Goal: Navigation & Orientation: Find specific page/section

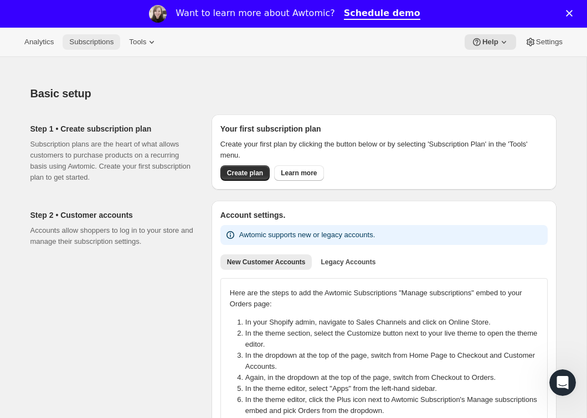
click at [100, 39] on span "Subscriptions" at bounding box center [91, 42] width 44 height 9
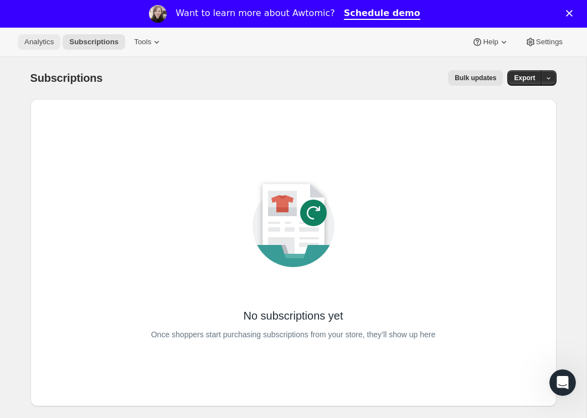
click at [33, 49] on button "Analytics" at bounding box center [39, 41] width 43 height 15
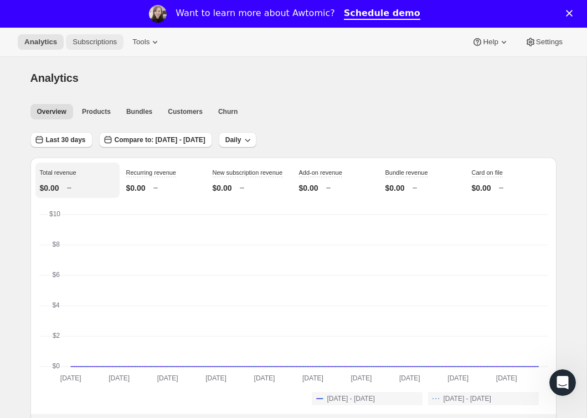
click at [101, 38] on span "Subscriptions" at bounding box center [95, 42] width 44 height 9
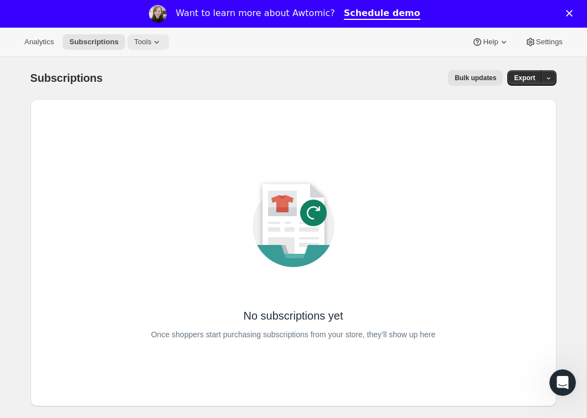
click at [148, 39] on span "Tools" at bounding box center [142, 42] width 17 height 9
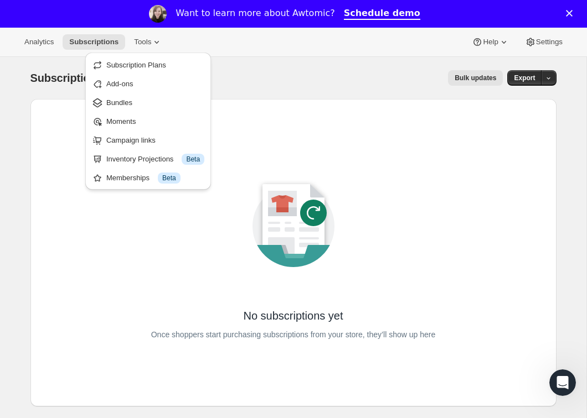
click at [50, 107] on div "No subscriptions yet Once shoppers start purchasing subscriptions from your sto…" at bounding box center [293, 253] width 526 height 308
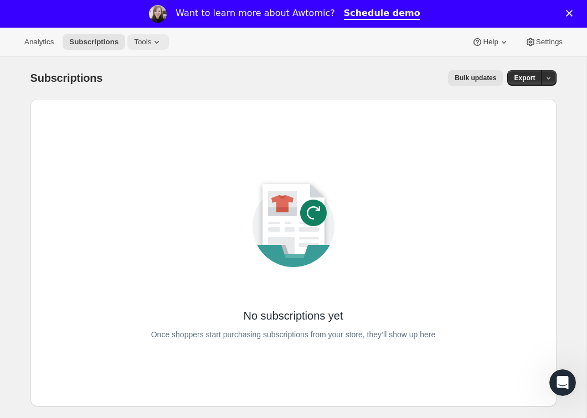
click at [156, 43] on icon at bounding box center [156, 42] width 11 height 11
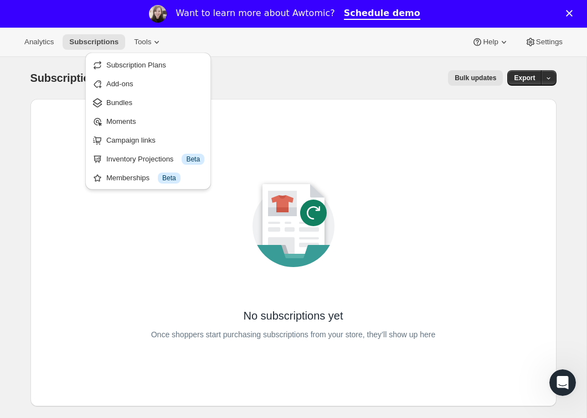
click at [156, 256] on div "No subscriptions yet Once shoppers start purchasing subscriptions from your sto…" at bounding box center [293, 253] width 490 height 272
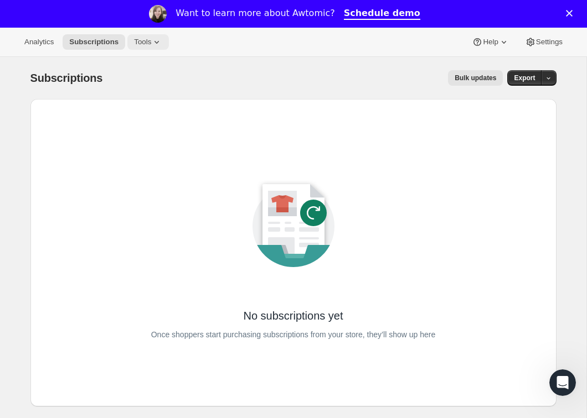
click at [150, 47] on button "Tools" at bounding box center [148, 41] width 42 height 15
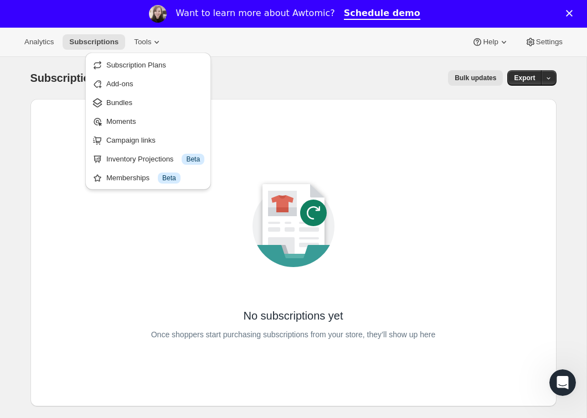
click at [244, 108] on div "No subscriptions yet Once shoppers start purchasing subscriptions from your sto…" at bounding box center [293, 253] width 508 height 290
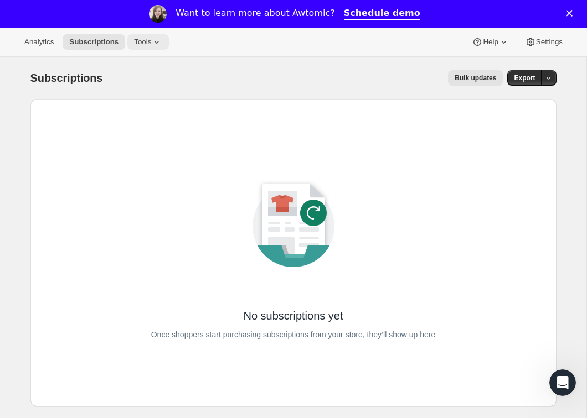
click at [146, 45] on span "Tools" at bounding box center [142, 42] width 17 height 9
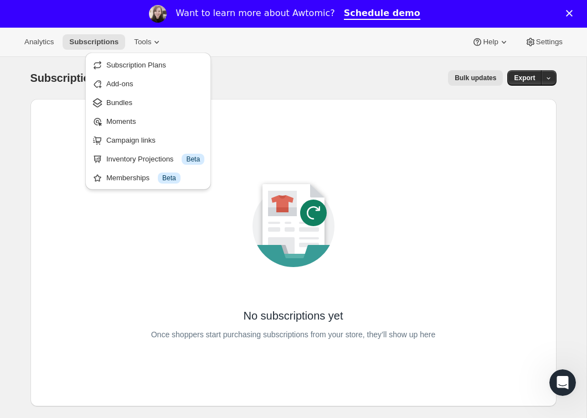
click at [56, 140] on div "No subscriptions yet Once shoppers start purchasing subscriptions from your sto…" at bounding box center [293, 253] width 490 height 272
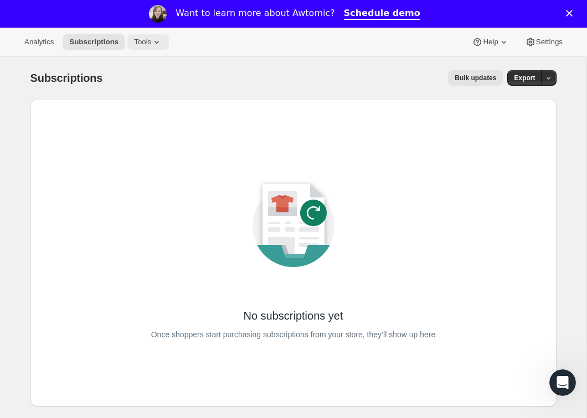
click at [165, 37] on button "Tools" at bounding box center [148, 41] width 42 height 15
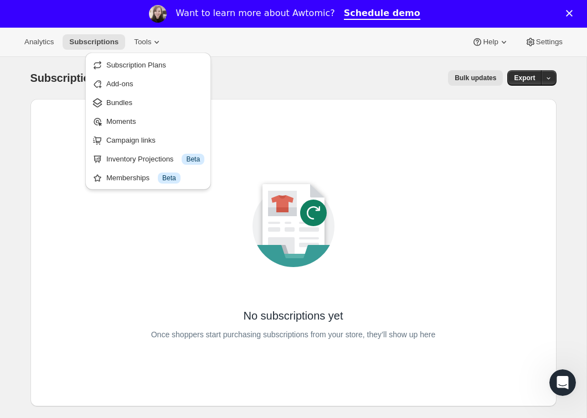
click at [287, 80] on div "Bulk updates" at bounding box center [309, 77] width 387 height 15
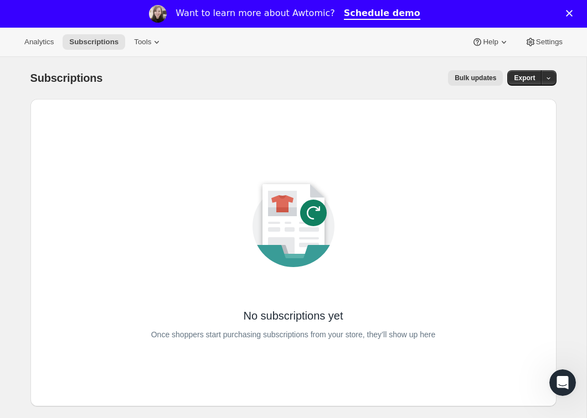
click at [144, 33] on div "Analytics Subscriptions Tools Help Settings" at bounding box center [293, 42] width 587 height 29
click at [147, 42] on span "Tools" at bounding box center [142, 42] width 17 height 9
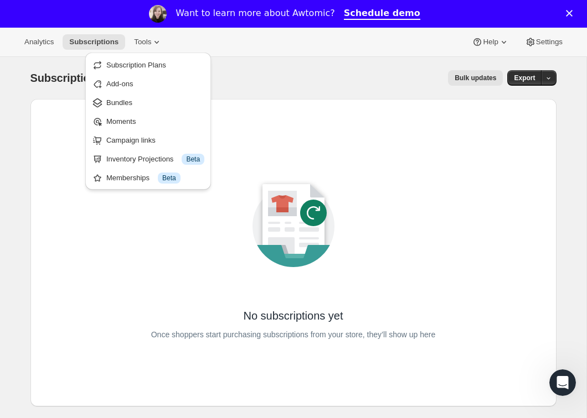
click at [329, 106] on div "No subscriptions yet Once shoppers start purchasing subscriptions from your sto…" at bounding box center [293, 253] width 526 height 308
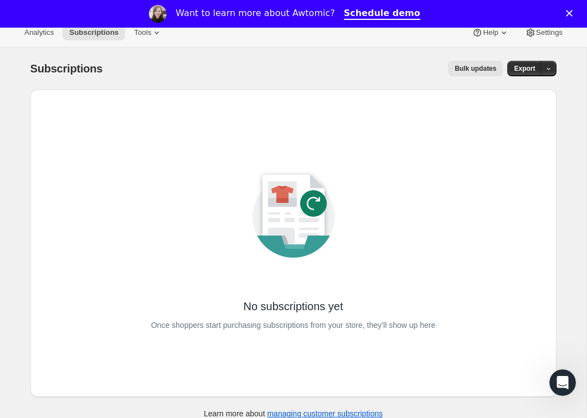
scroll to position [11, 0]
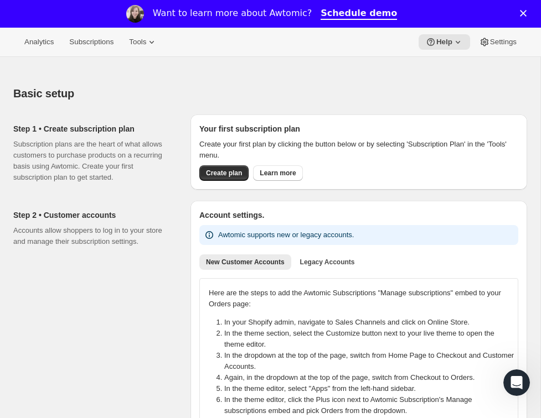
click at [88, 90] on div "Basic setup" at bounding box center [270, 93] width 514 height 15
